Goal: Task Accomplishment & Management: Use online tool/utility

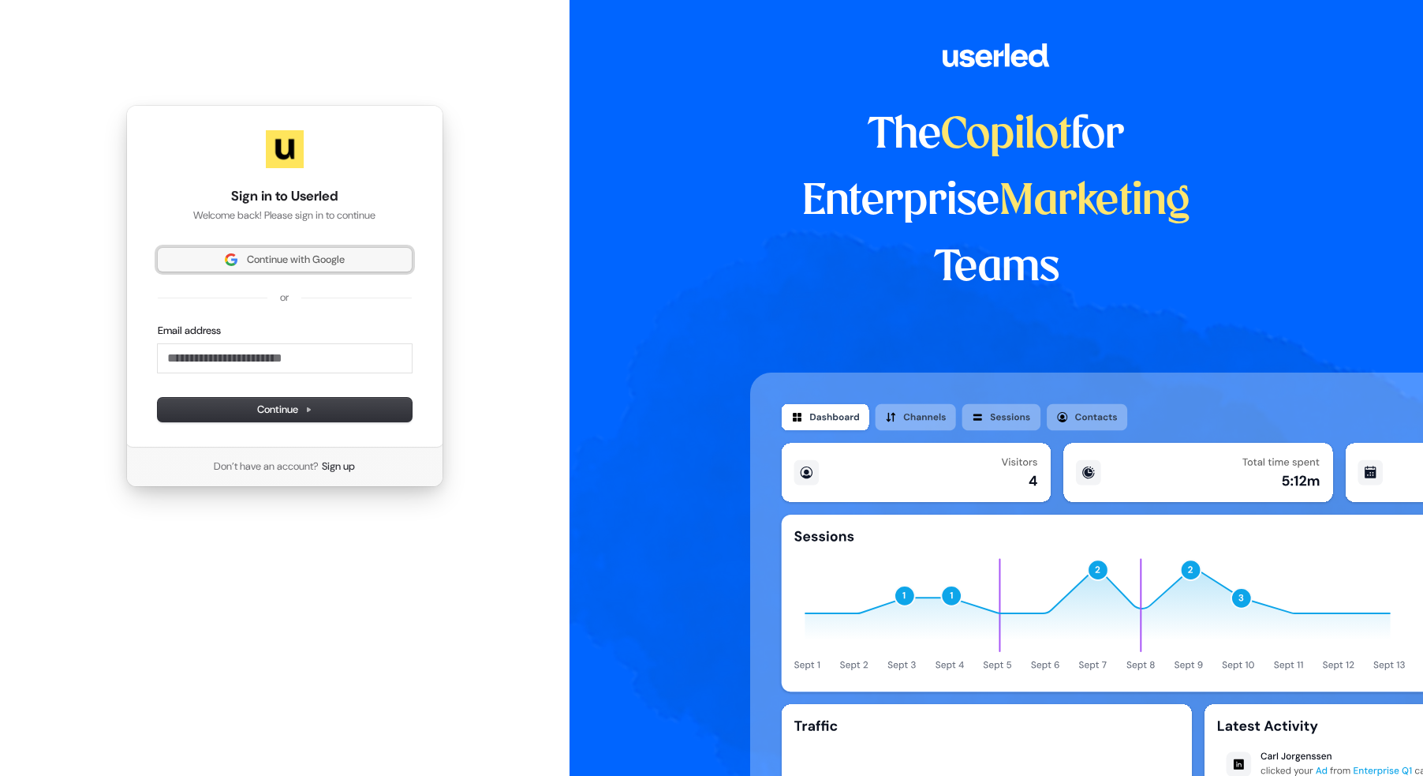
click at [315, 256] on span "Continue with Google" at bounding box center [296, 259] width 98 height 14
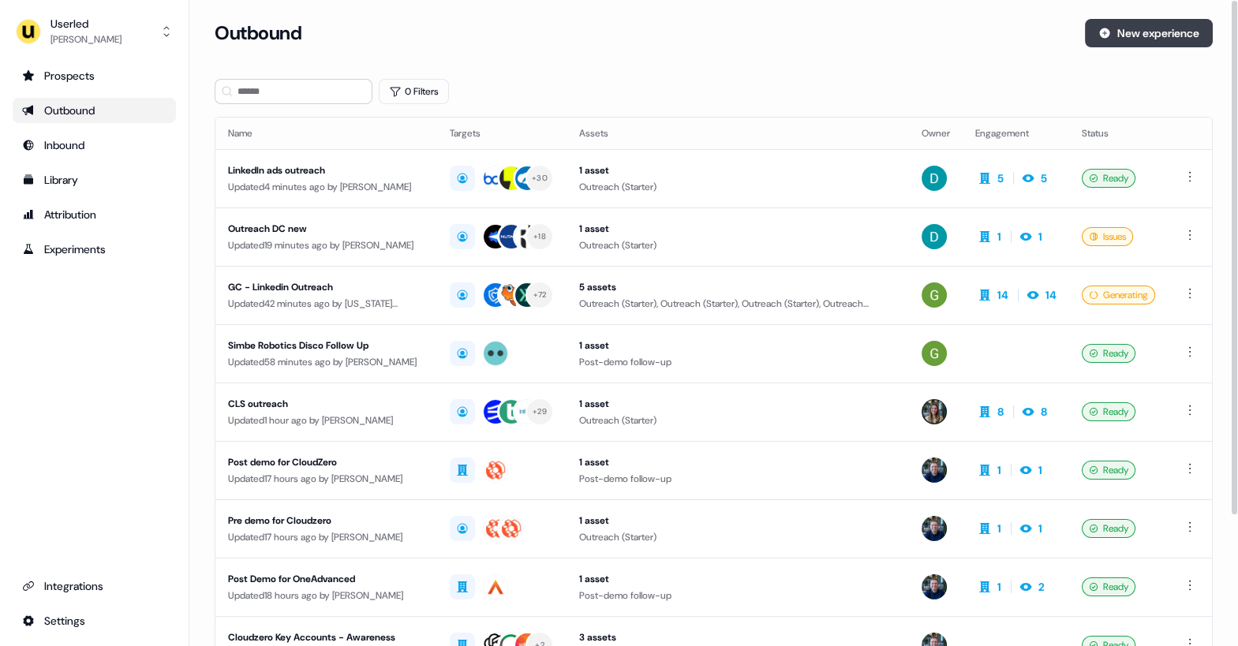
click at [1130, 34] on button "New experience" at bounding box center [1149, 33] width 128 height 28
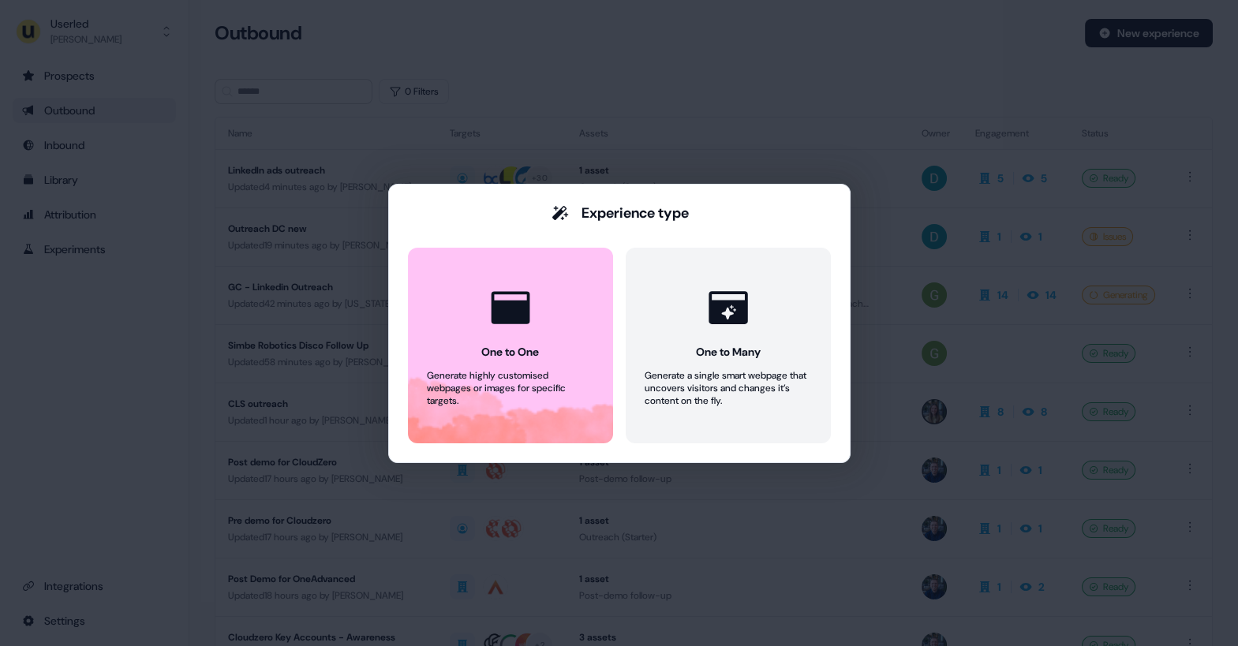
click at [692, 33] on div "Experience type One to One Generate highly customised webpages or images for sp…" at bounding box center [619, 323] width 1238 height 646
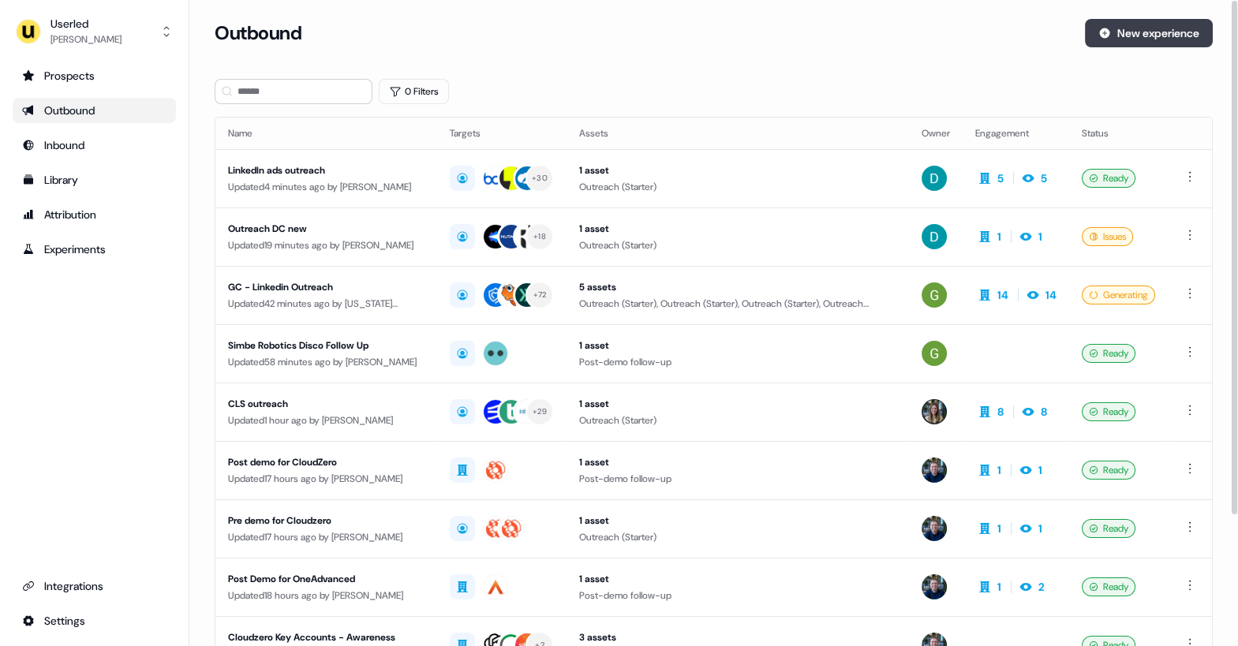
click at [1133, 45] on button "New experience" at bounding box center [1149, 33] width 128 height 28
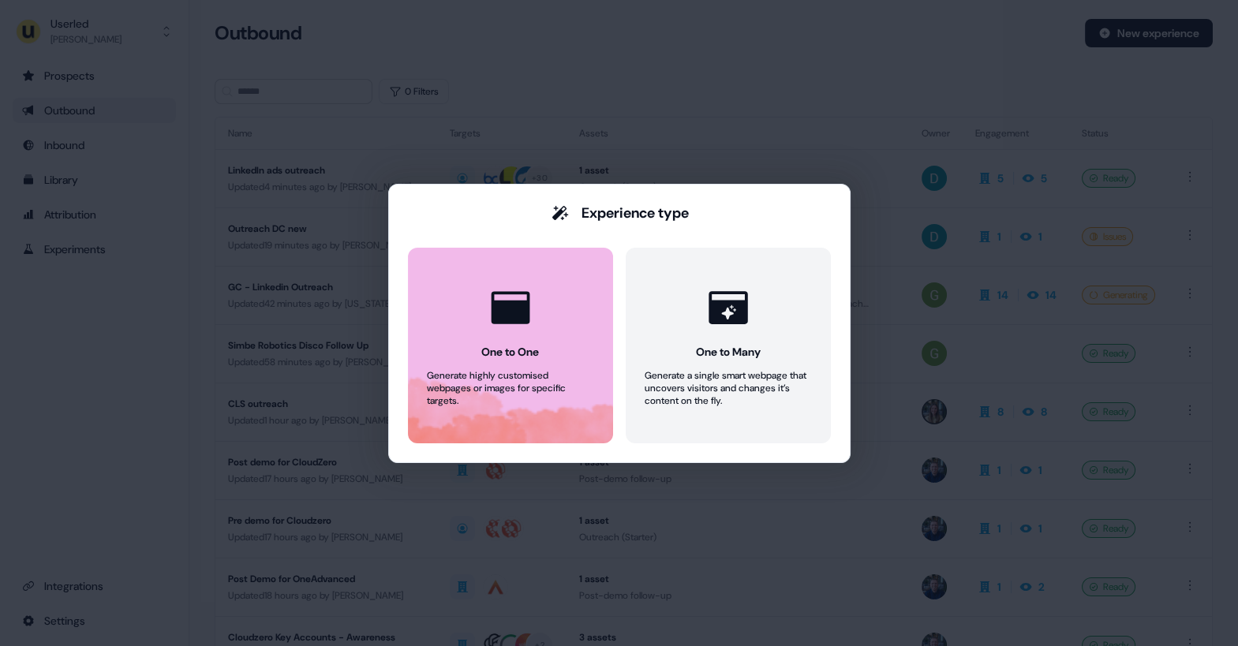
click at [539, 344] on div "One to One" at bounding box center [510, 352] width 58 height 16
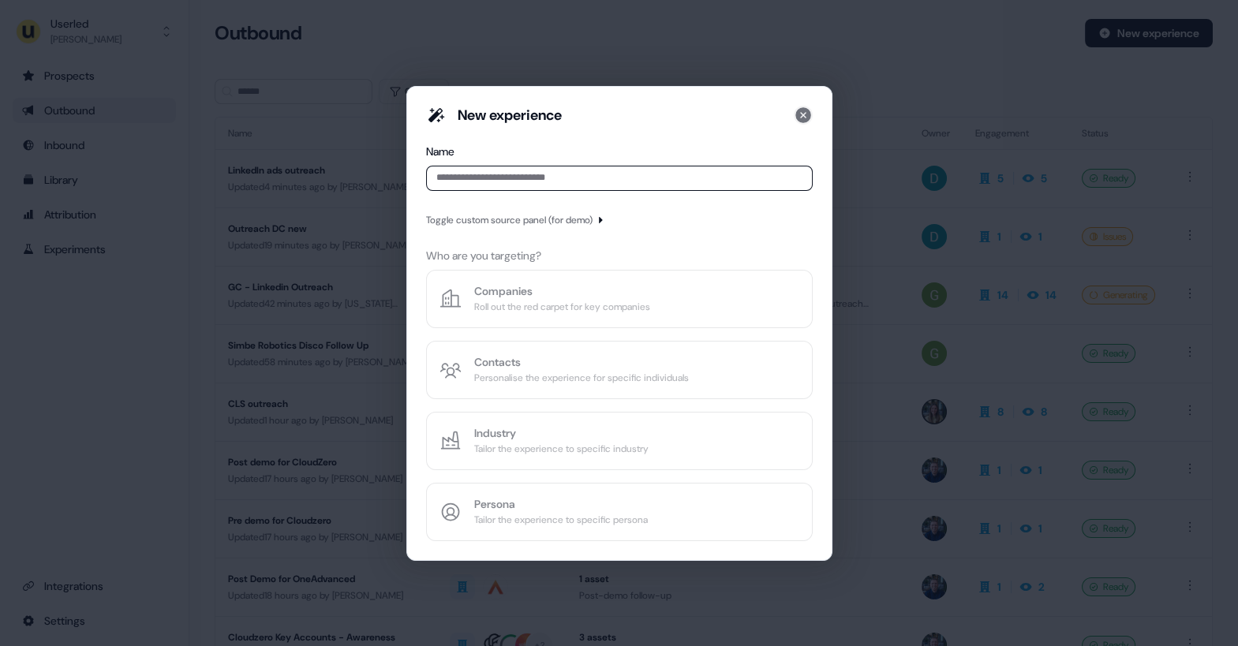
click at [802, 114] on icon at bounding box center [803, 115] width 16 height 16
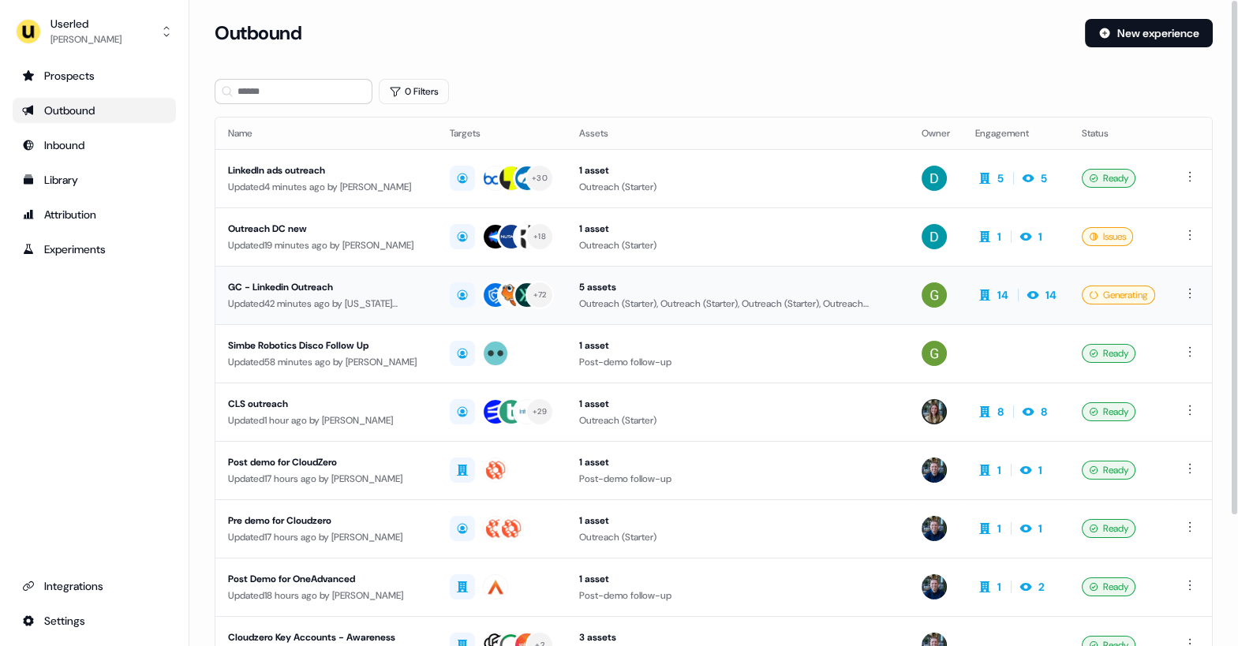
click at [359, 291] on div "GC - Linkedin Outreach" at bounding box center [326, 287] width 196 height 16
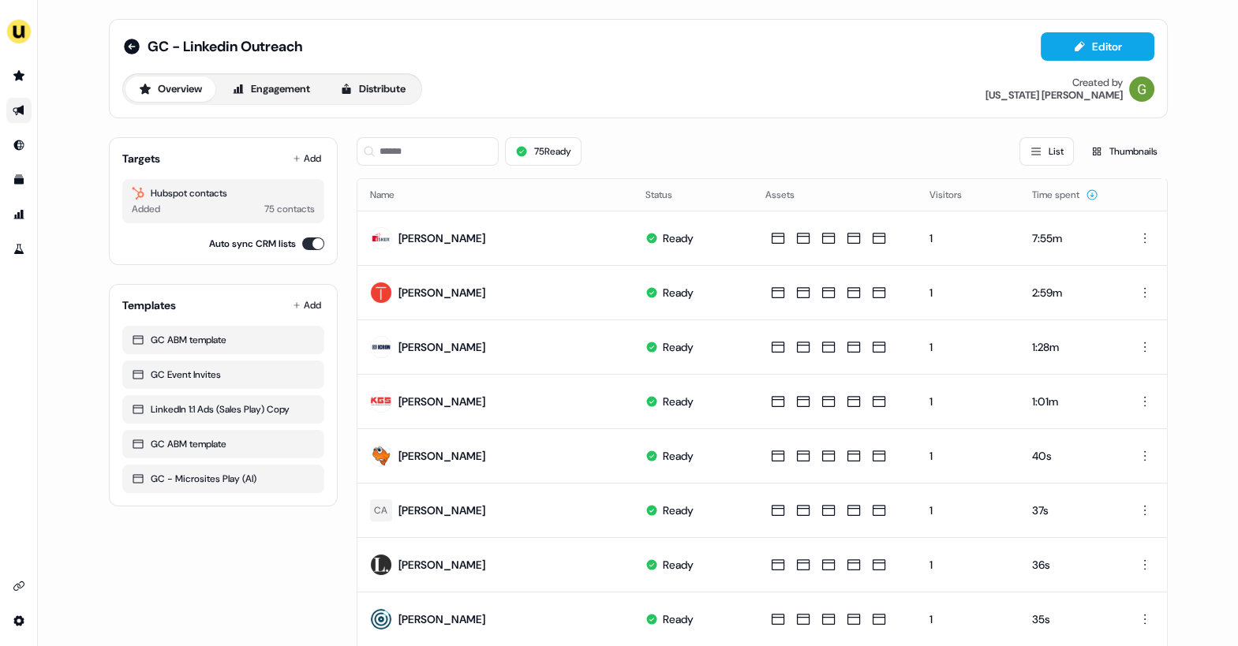
click at [712, 79] on div "Overview Engagement Distribute Created by [US_STATE][PERSON_NAME]" at bounding box center [638, 89] width 1032 height 32
click at [18, 37] on img "side nav menu" at bounding box center [18, 31] width 25 height 25
click at [53, 43] on div "Impersonate (Admin) Help documentation Feedback Logout GC - Linkedin Outreach E…" at bounding box center [619, 323] width 1238 height 646
click at [18, 116] on icon "Go to outbound experience" at bounding box center [19, 110] width 13 height 13
